Goal: Navigation & Orientation: Find specific page/section

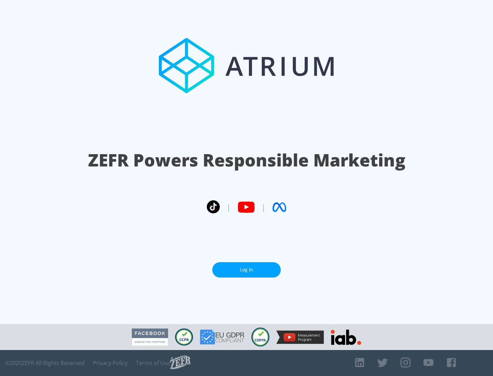
click at [246, 270] on link "Log In" at bounding box center [246, 269] width 68 height 15
